Goal: Navigation & Orientation: Find specific page/section

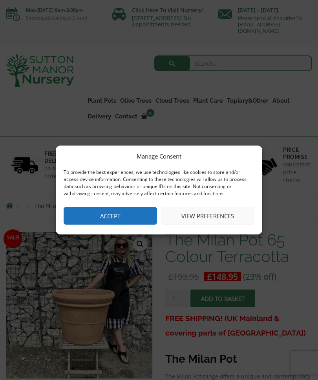
click at [125, 217] on button "Accept" at bounding box center [111, 216] width 94 height 18
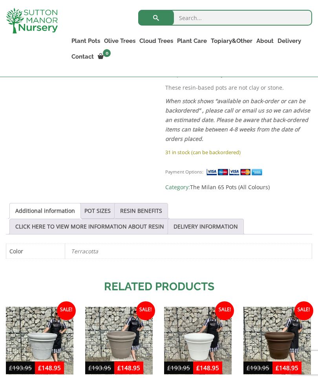
scroll to position [344, 0]
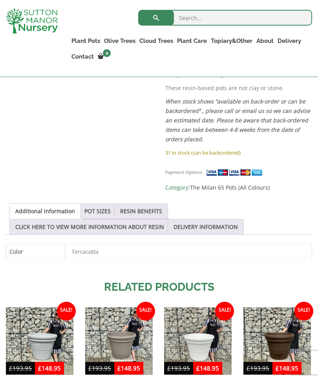
click at [99, 204] on link "POT SIZES" at bounding box center [97, 211] width 26 height 15
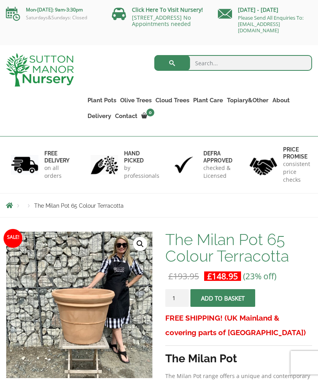
scroll to position [0, 0]
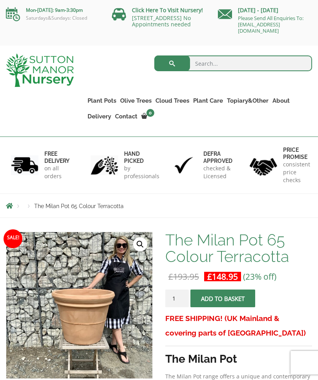
click at [0, 0] on link "Big Bell Pots" at bounding box center [0, 0] width 0 height 0
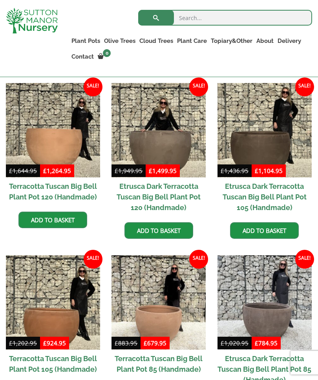
scroll to position [215, 0]
